Goal: Book appointment/travel/reservation

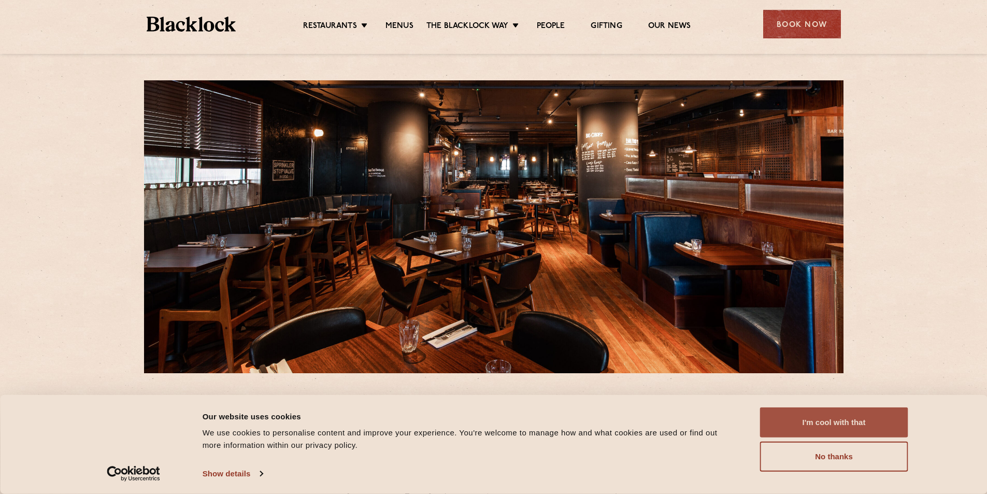
click at [830, 423] on button "I'm cool with that" at bounding box center [834, 422] width 148 height 30
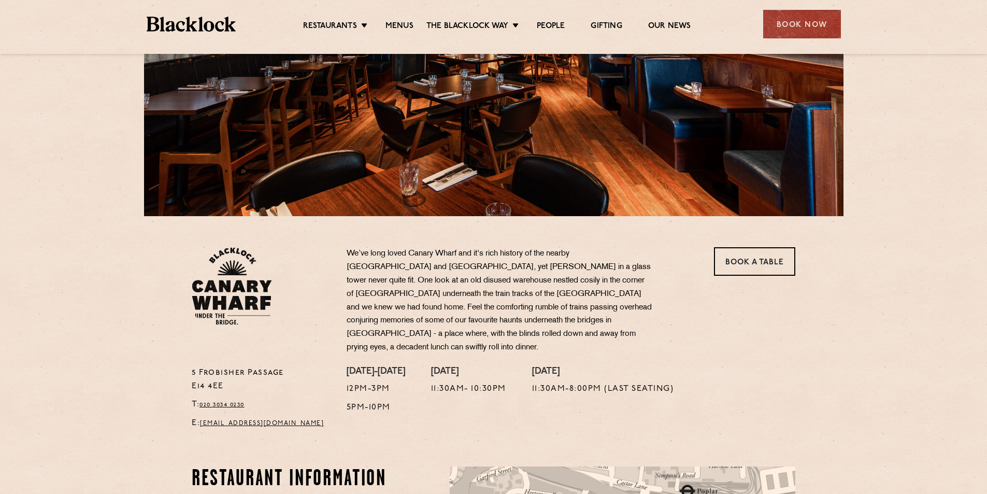
scroll to position [155, 0]
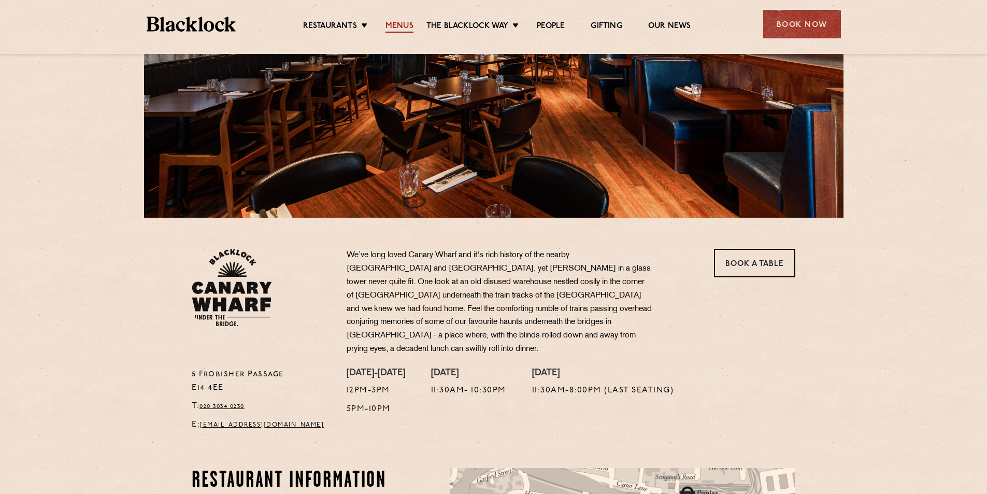
click at [401, 24] on link "Menus" at bounding box center [400, 26] width 28 height 11
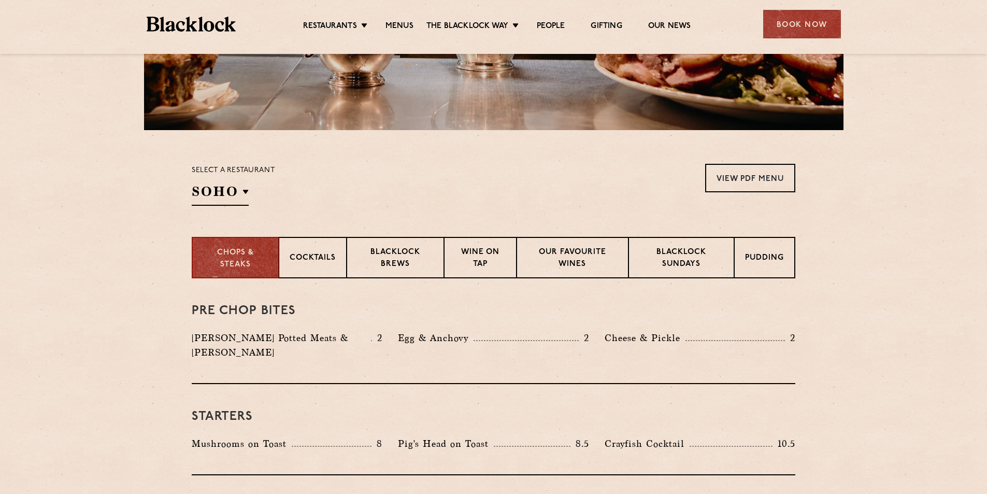
scroll to position [311, 0]
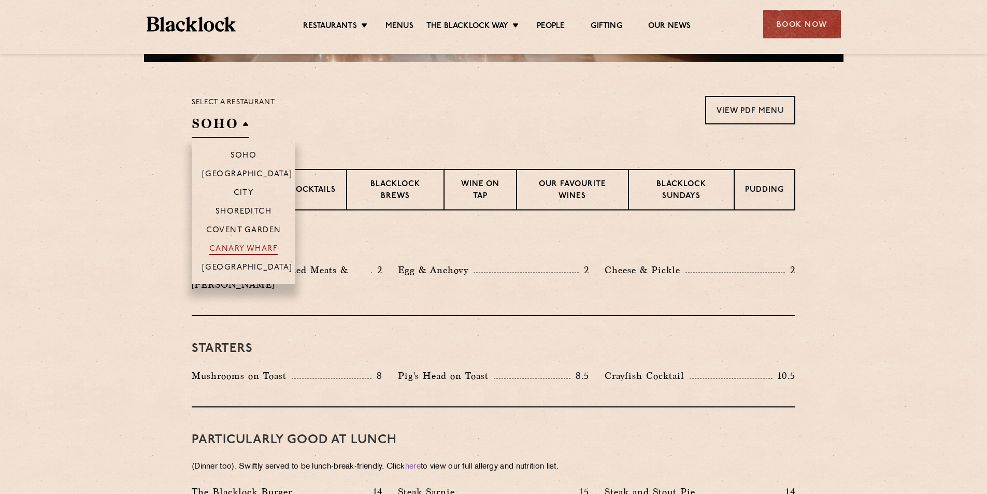
click at [246, 246] on p "Canary Wharf" at bounding box center [243, 250] width 68 height 10
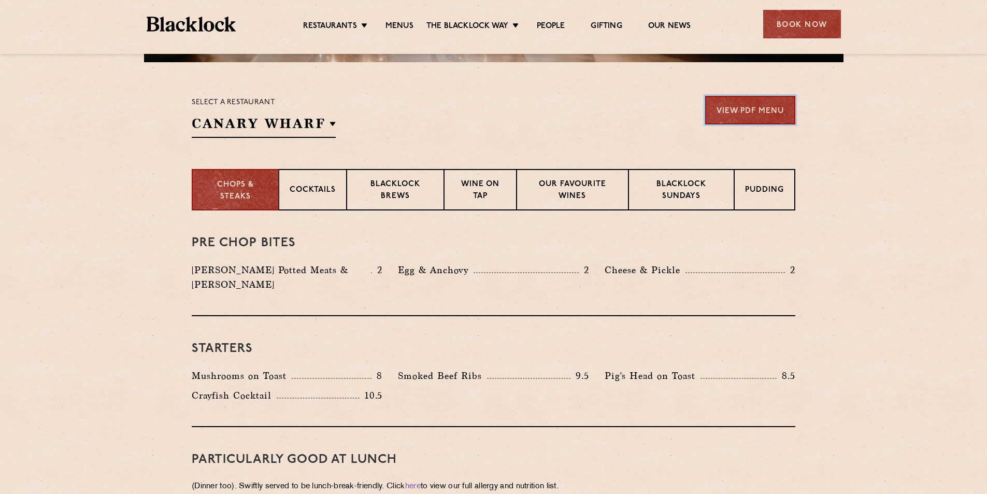
click at [743, 110] on link "View PDF Menu" at bounding box center [750, 110] width 90 height 29
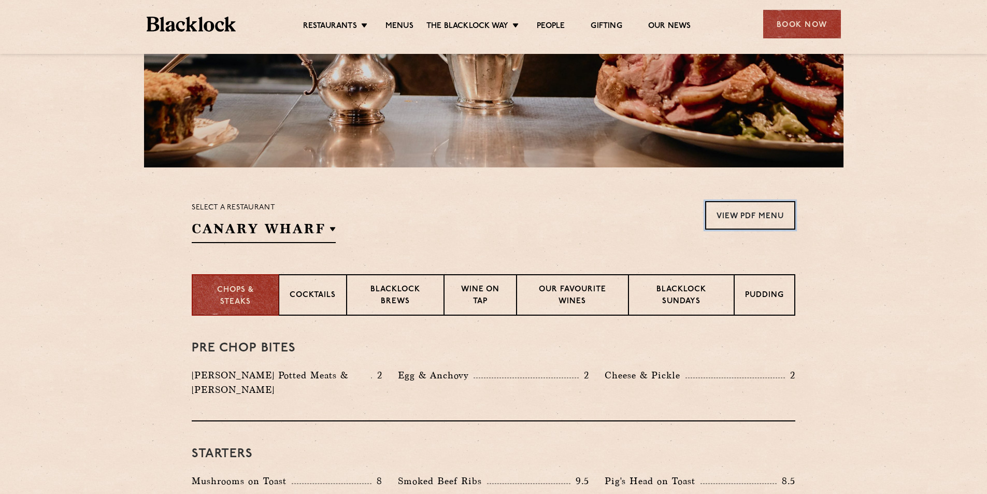
scroll to position [0, 0]
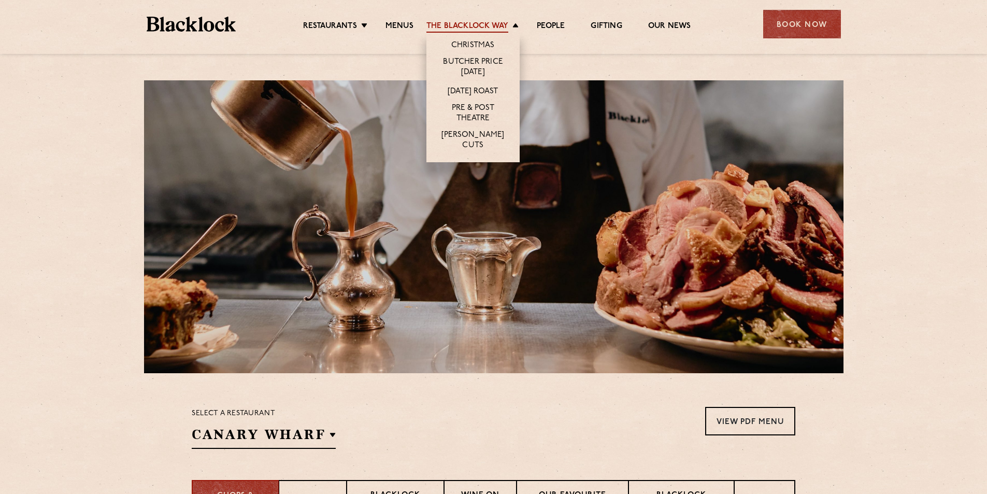
click at [465, 22] on link "The Blacklock Way" at bounding box center [468, 26] width 82 height 11
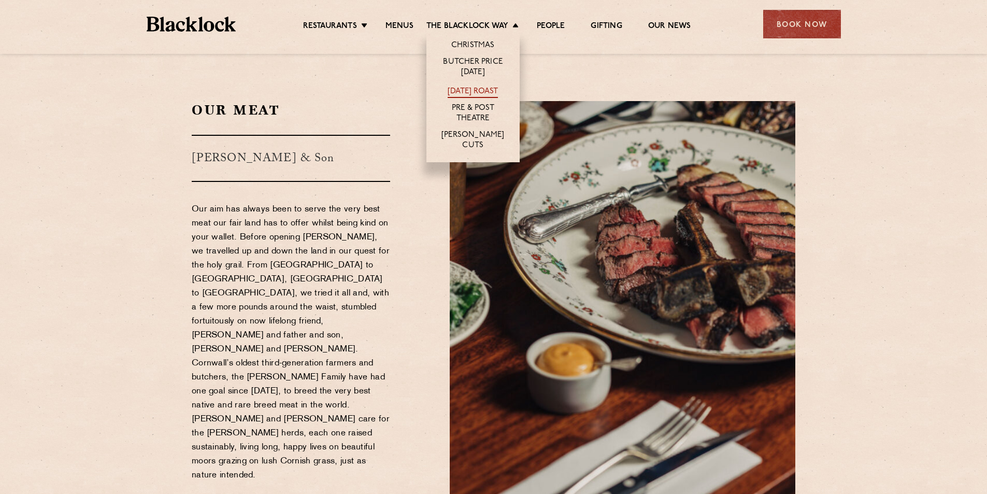
click at [466, 87] on link "[DATE] Roast" at bounding box center [473, 92] width 50 height 11
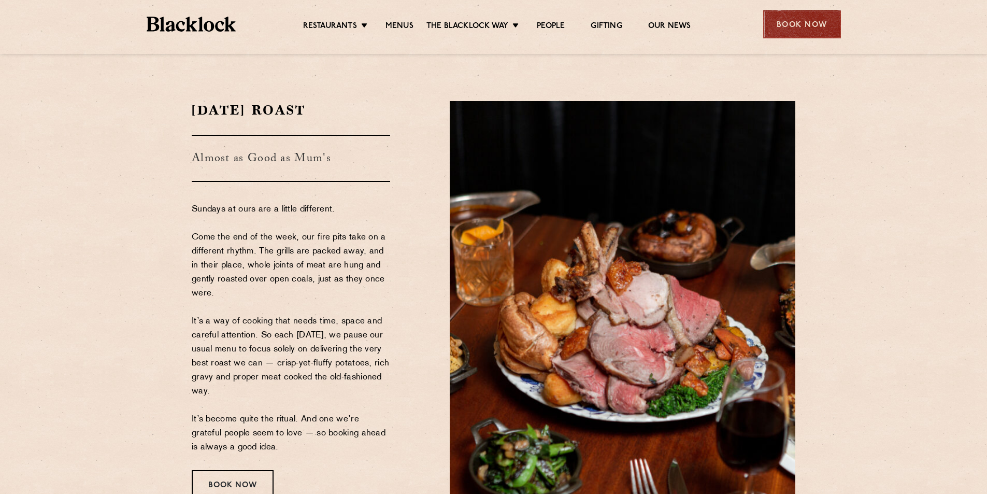
click at [784, 23] on div "Book Now" at bounding box center [802, 24] width 78 height 29
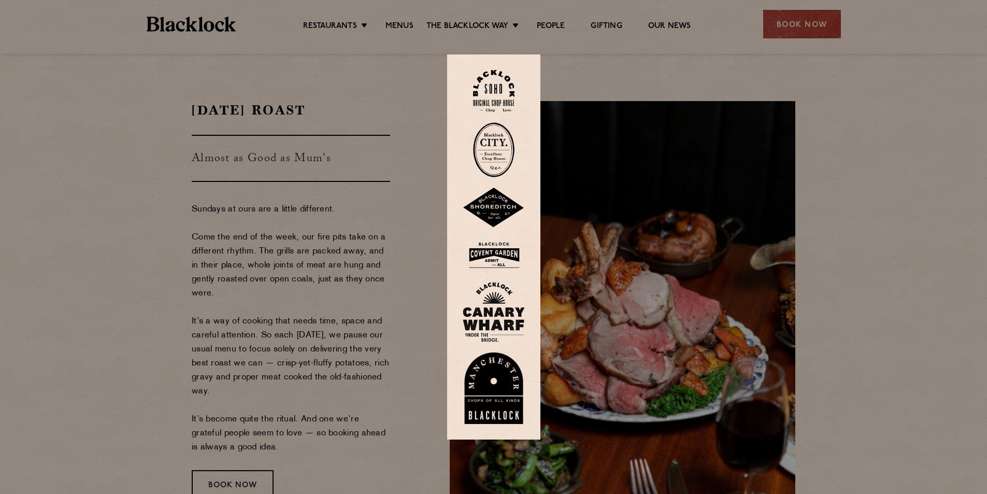
click at [487, 315] on img at bounding box center [494, 312] width 62 height 60
